Goal: Navigation & Orientation: Find specific page/section

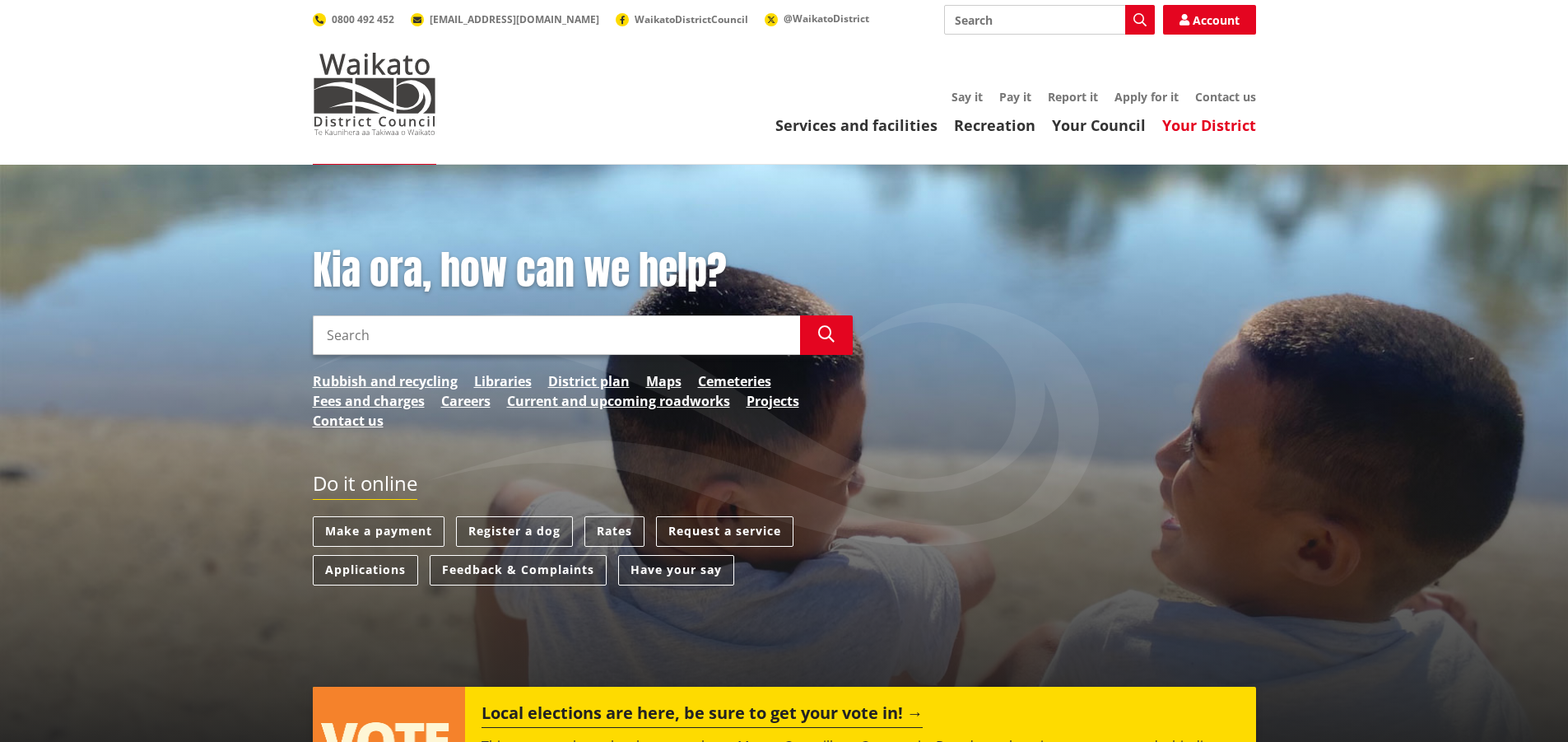
click at [1201, 130] on link "Your District" at bounding box center [1209, 125] width 94 height 20
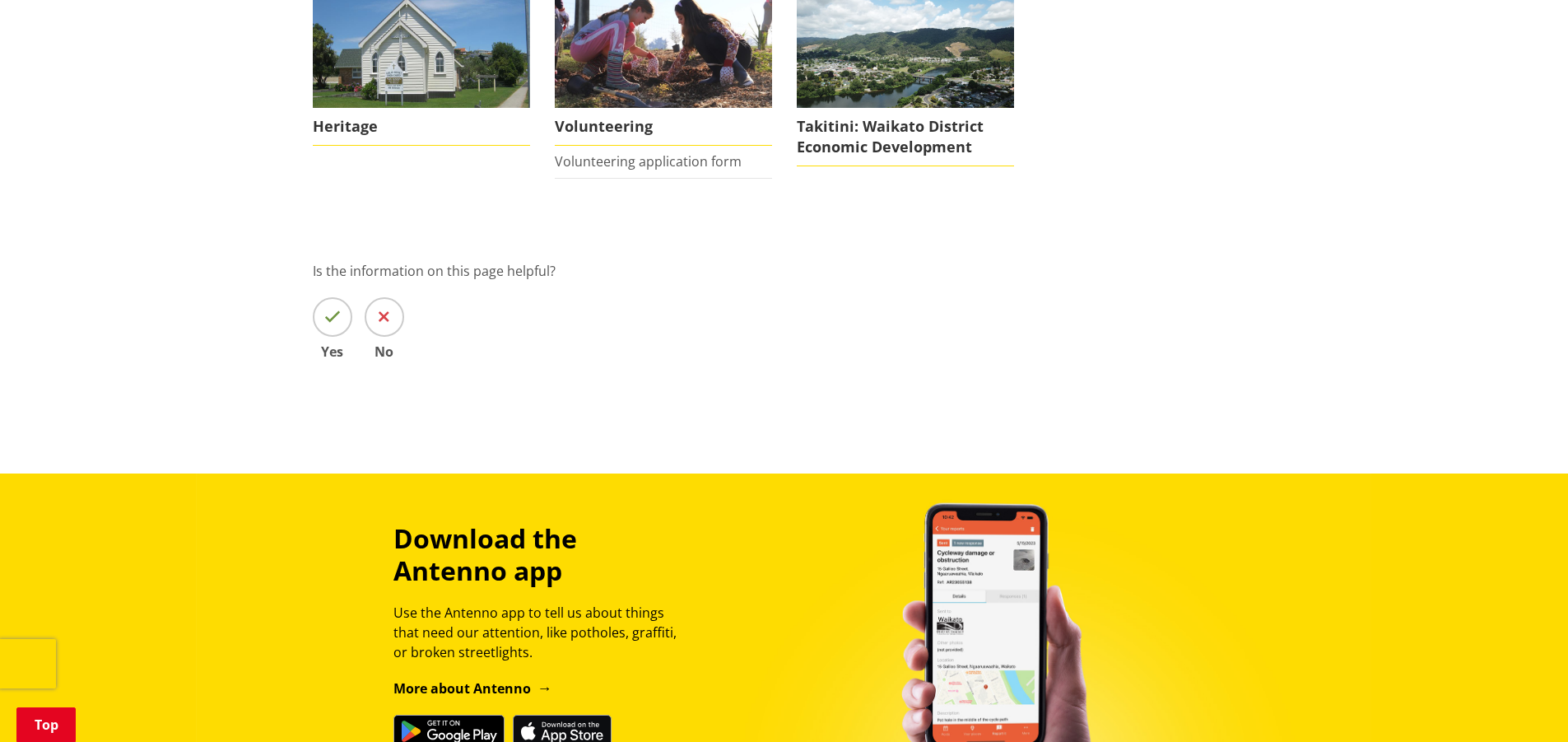
scroll to position [658, 0]
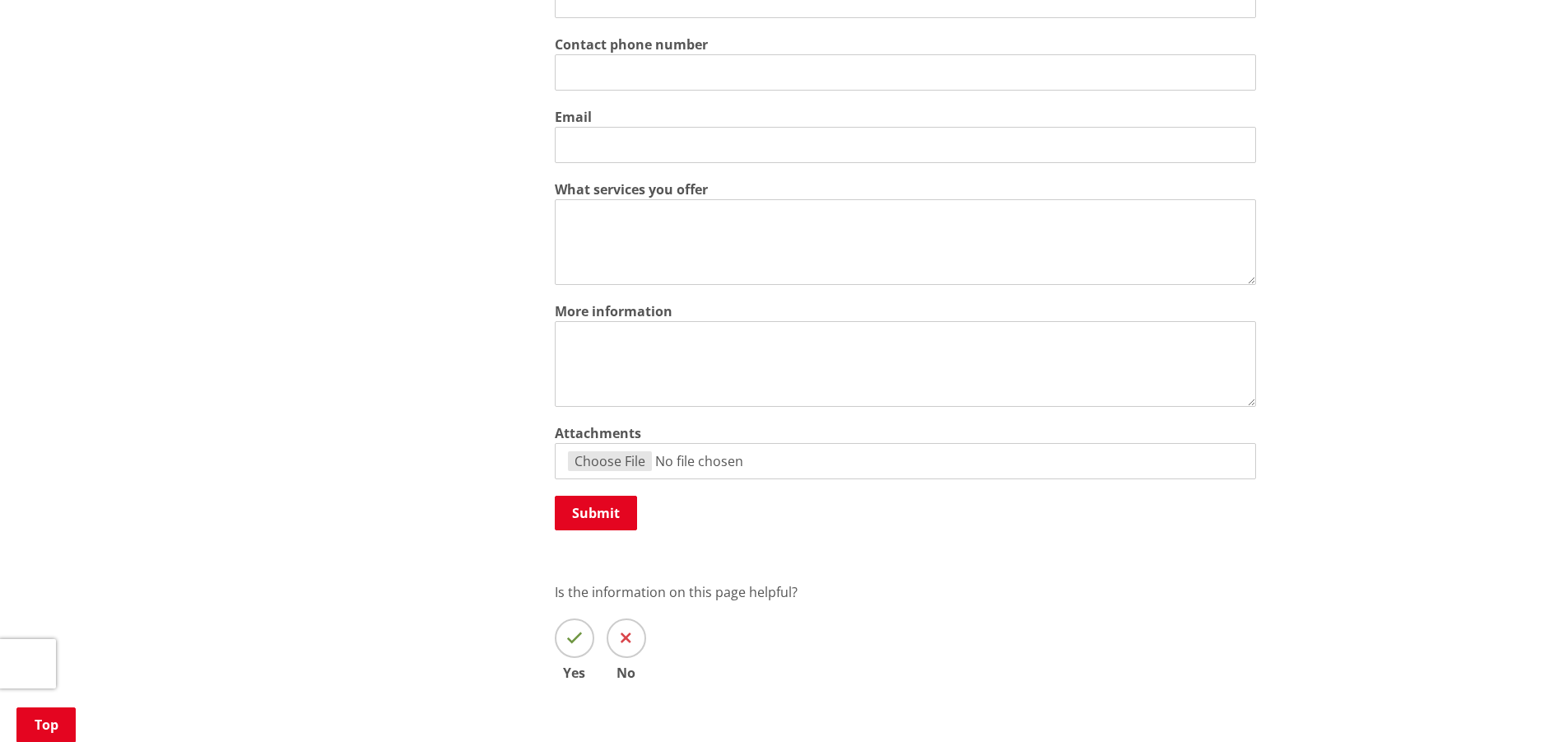
scroll to position [411, 0]
